Goal: Information Seeking & Learning: Learn about a topic

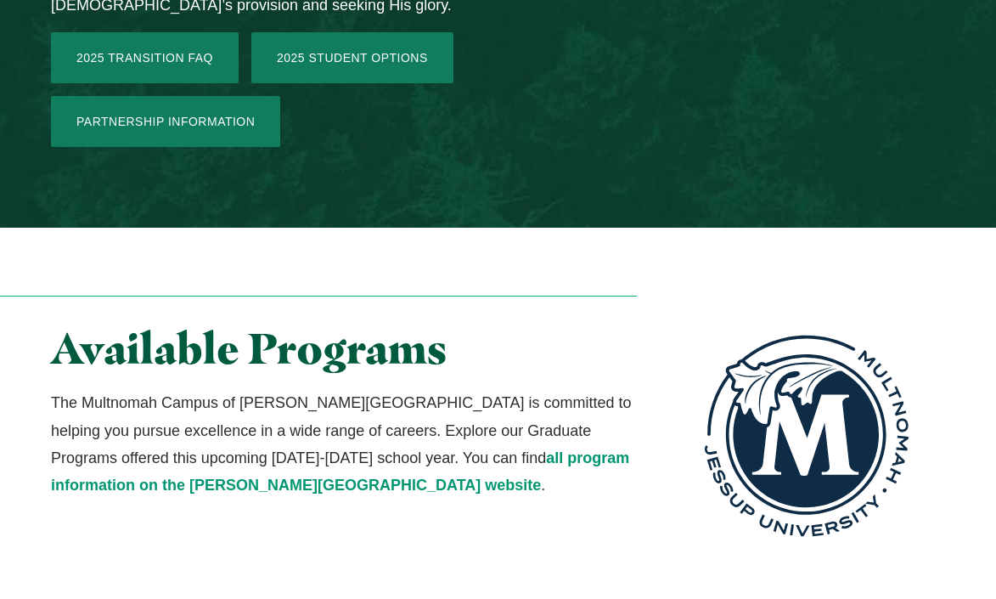
scroll to position [3026, 0]
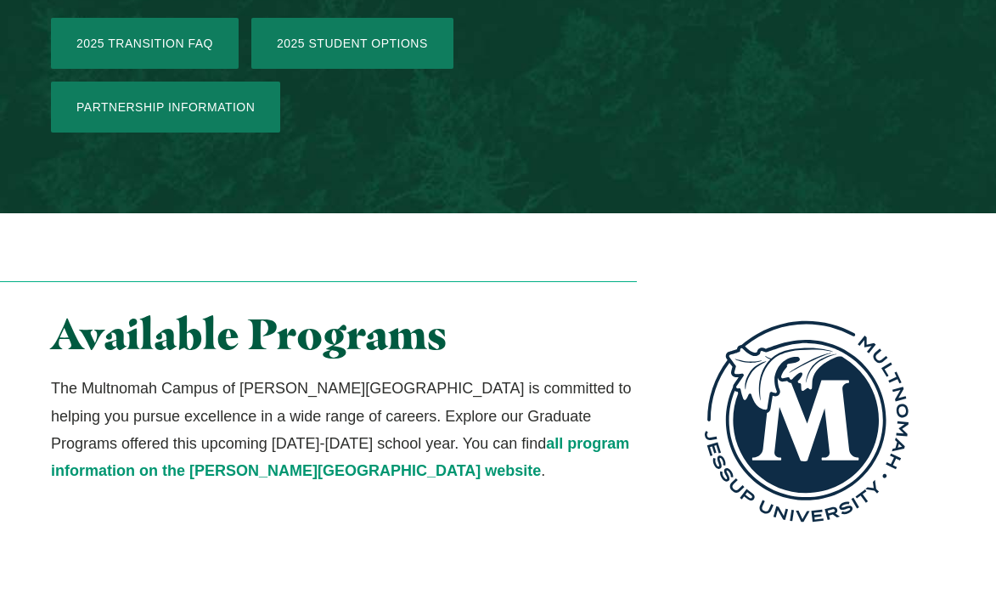
drag, startPoint x: 1006, startPoint y: 59, endPoint x: 946, endPoint y: 406, distance: 352.6
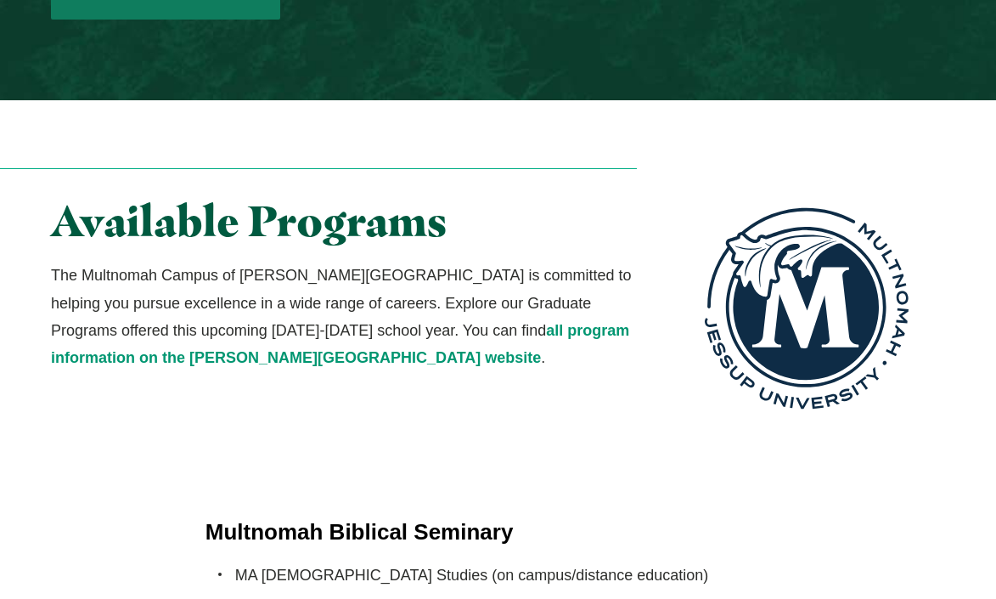
scroll to position [3154, 0]
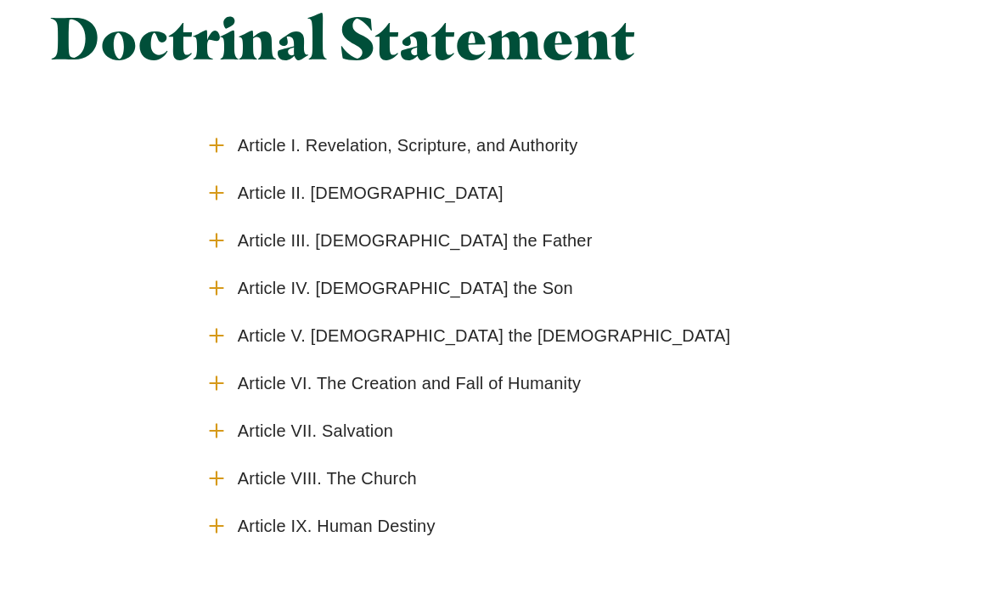
scroll to position [232, 0]
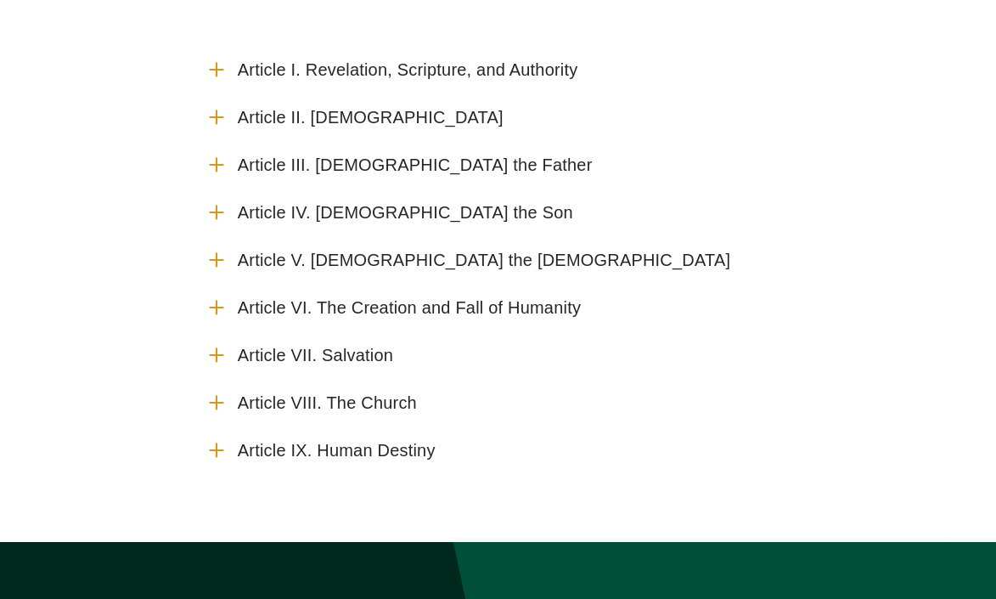
click at [440, 303] on span "Article VI. The Creation and Fall of Humanity" at bounding box center [409, 307] width 343 height 21
click at [0, 0] on input "Article VI. The Creation and Fall of Humanity" at bounding box center [0, 0] width 0 height 0
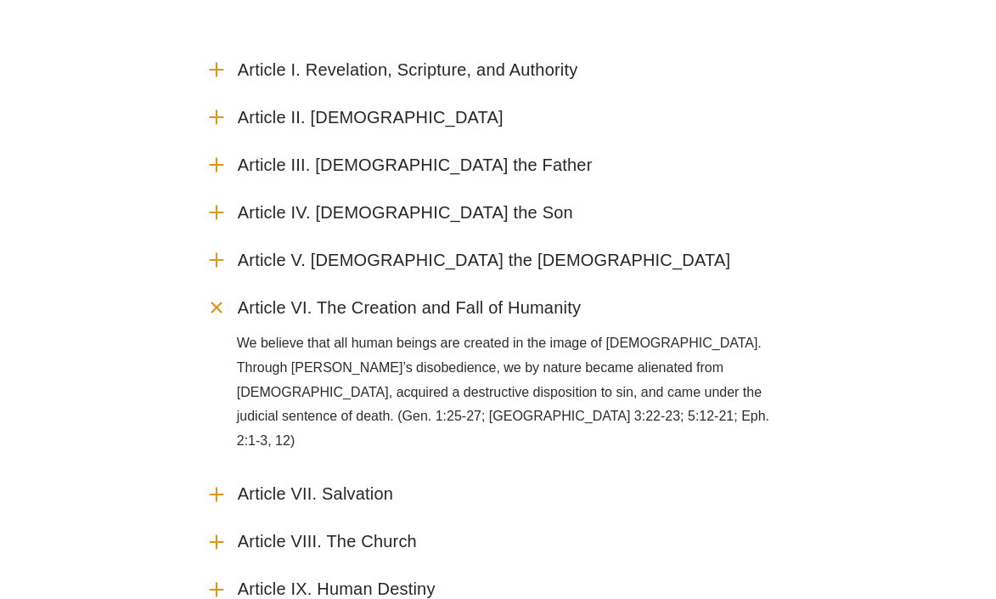
click at [369, 483] on span "Article VII. Salvation" at bounding box center [315, 493] width 155 height 21
click at [0, 0] on input "Article VII. Salvation" at bounding box center [0, 0] width 0 height 0
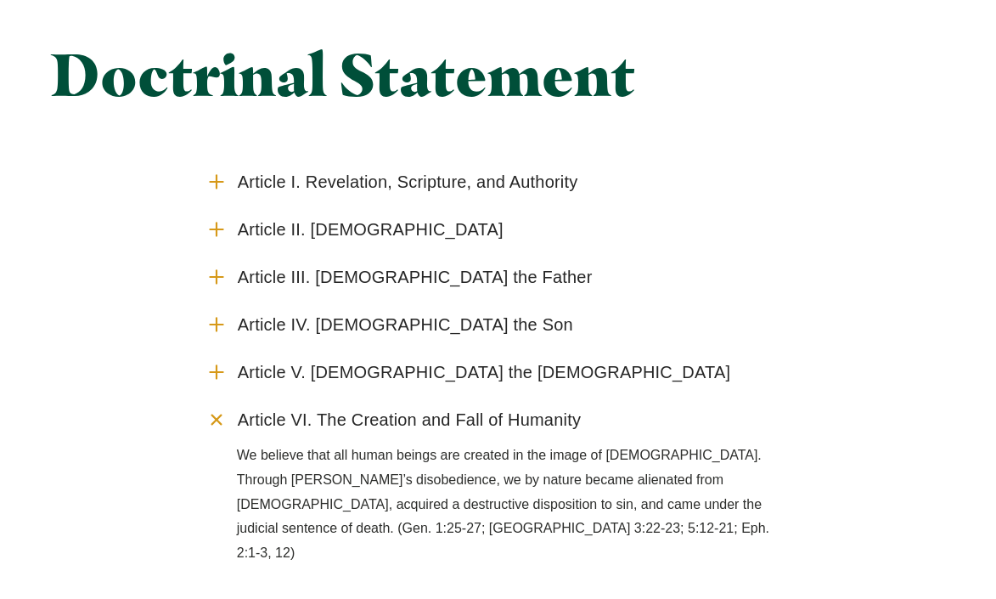
scroll to position [0, 0]
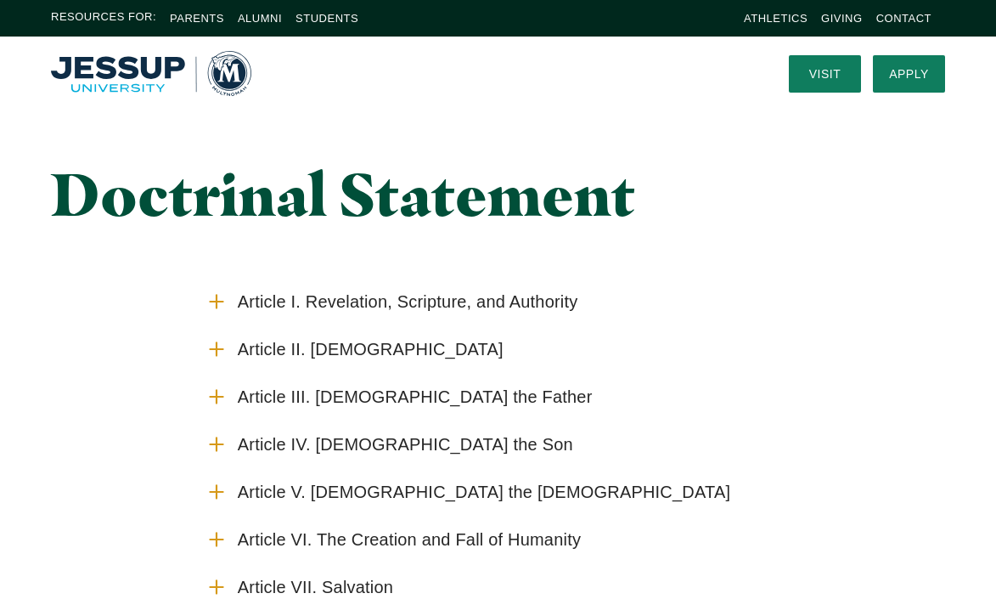
click at [415, 349] on span "Article II. The Divine Trinity" at bounding box center [371, 349] width 266 height 21
click at [0, 0] on input "Article II. The Divine Trinity" at bounding box center [0, 0] width 0 height 0
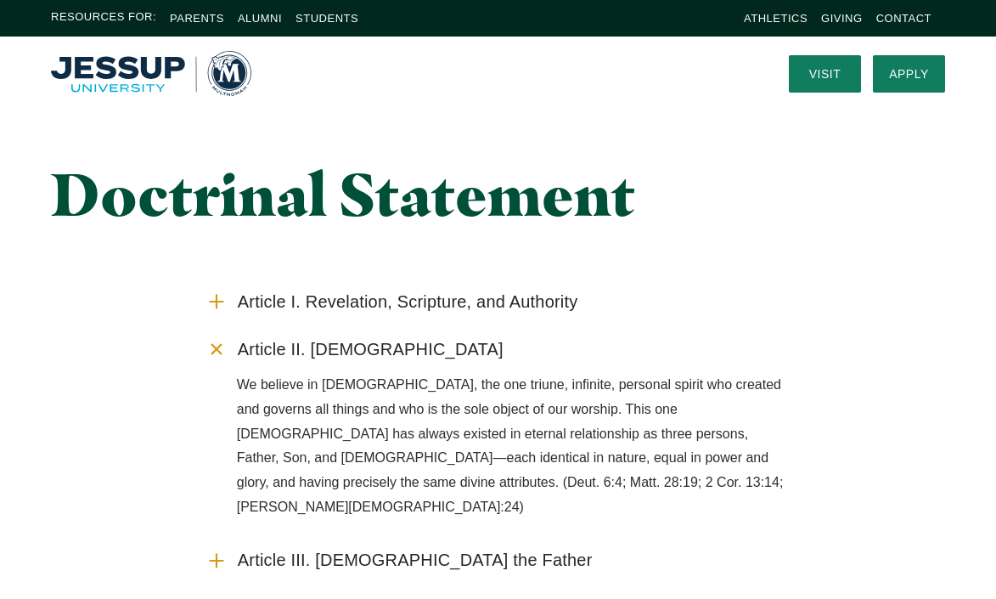
click at [454, 301] on span "Article I. Revelation, Scripture, and Authority" at bounding box center [408, 301] width 341 height 21
click at [0, 0] on input "Article I. Revelation, Scripture, and Authority" at bounding box center [0, 0] width 0 height 0
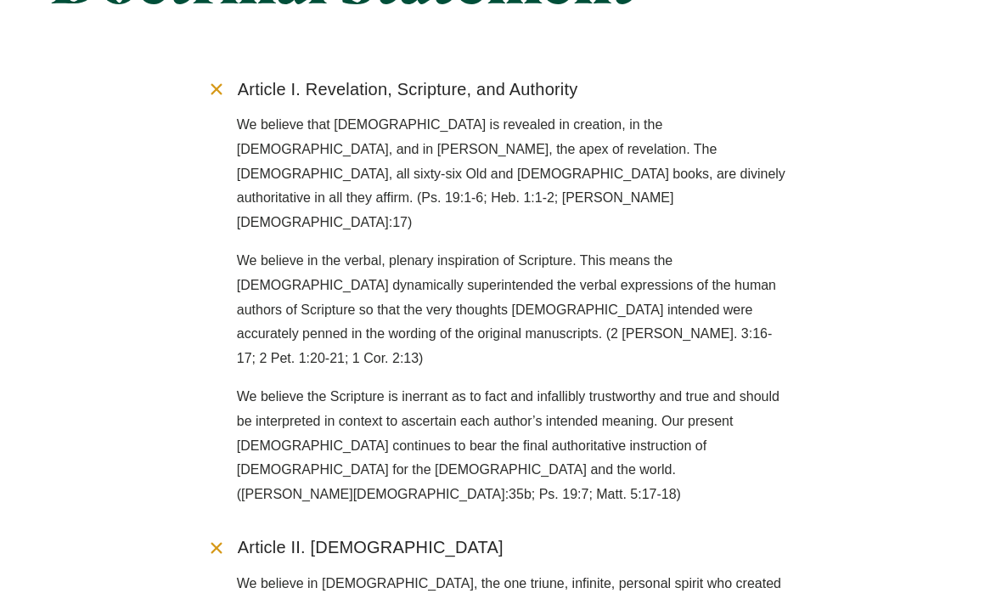
scroll to position [224, 0]
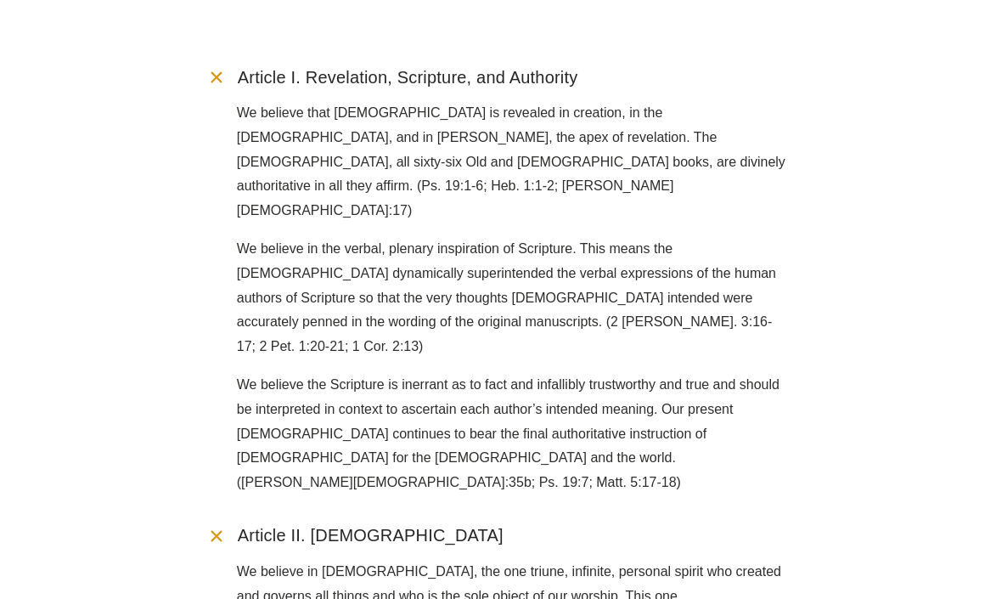
click at [969, 125] on div "Article I. Revelation, Scripture, and Authority We believe that God is revealed…" at bounding box center [498, 555] width 996 height 1003
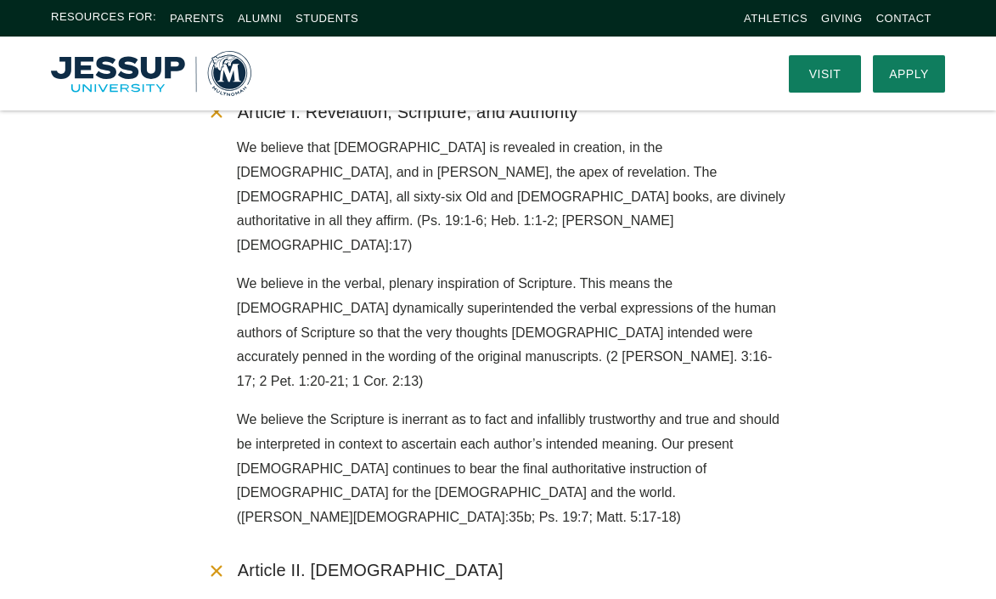
scroll to position [142, 0]
